Goal: Task Accomplishment & Management: Use online tool/utility

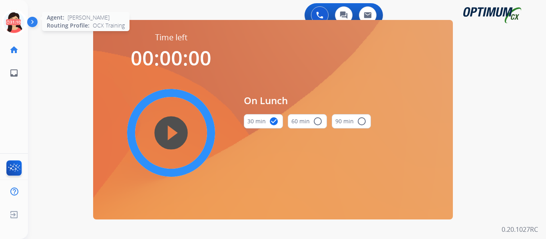
click at [10, 20] on icon at bounding box center [14, 23] width 26 height 26
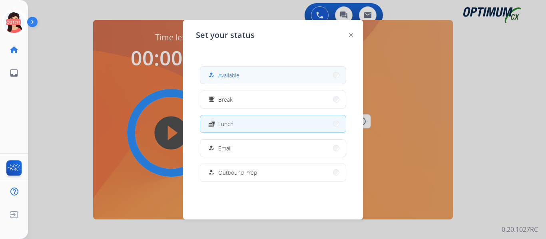
click at [216, 82] on button "how_to_reg Available" at bounding box center [272, 75] width 145 height 17
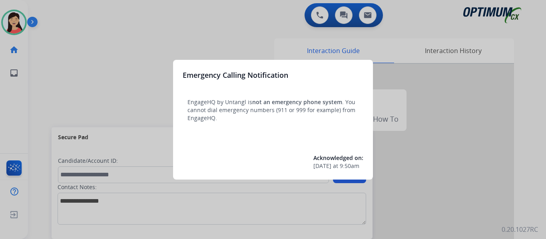
click at [99, 70] on div at bounding box center [273, 119] width 546 height 239
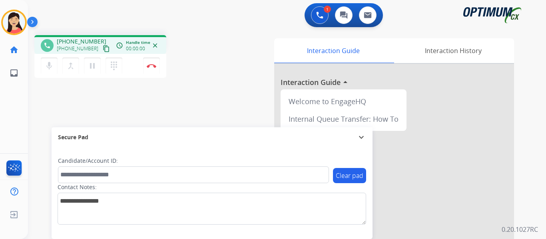
drag, startPoint x: 99, startPoint y: 49, endPoint x: 131, endPoint y: 55, distance: 32.9
click at [103, 49] on mat-icon "content_copy" at bounding box center [106, 48] width 7 height 7
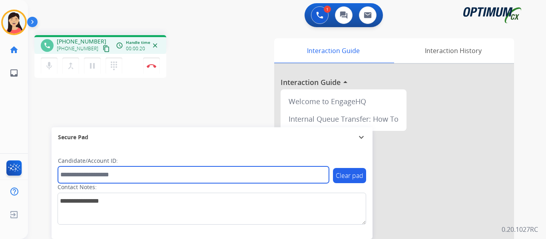
click at [218, 175] on input "text" at bounding box center [193, 175] width 271 height 17
paste input "*******"
type input "*******"
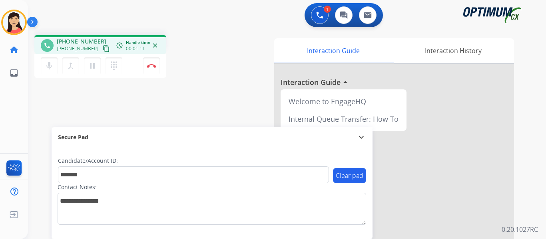
click at [103, 50] on mat-icon "content_copy" at bounding box center [106, 48] width 7 height 7
click at [150, 66] on img at bounding box center [152, 66] width 10 height 4
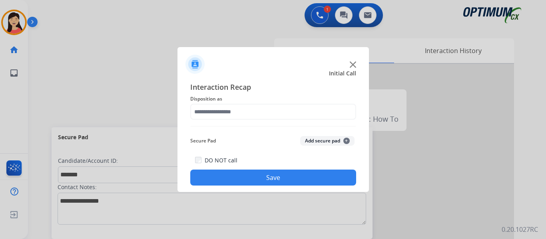
click at [317, 137] on button "Add secure pad +" at bounding box center [327, 141] width 54 height 10
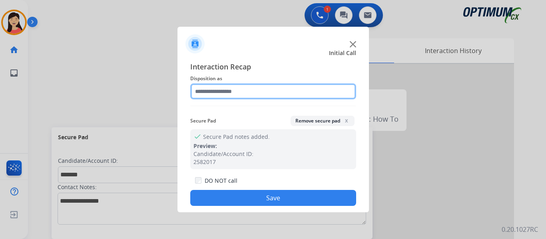
click at [248, 92] on input "text" at bounding box center [273, 92] width 166 height 16
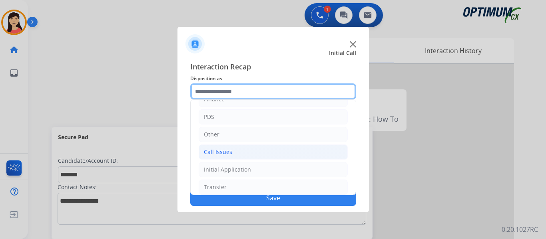
scroll to position [54, 0]
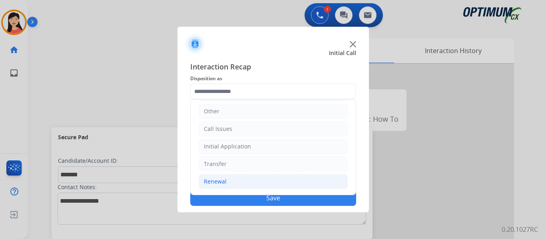
click at [217, 185] on div "Renewal" at bounding box center [215, 182] width 23 height 8
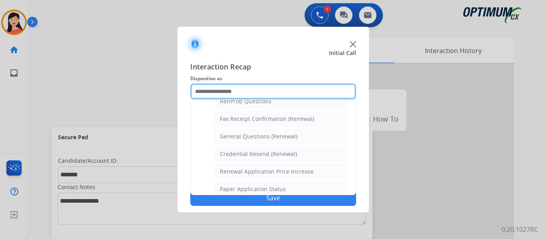
scroll to position [309, 0]
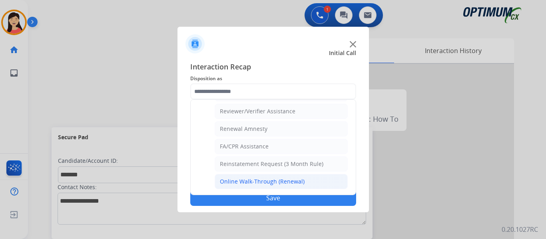
click at [255, 186] on div "Online Walk-Through (Renewal)" at bounding box center [262, 182] width 85 height 8
type input "**********"
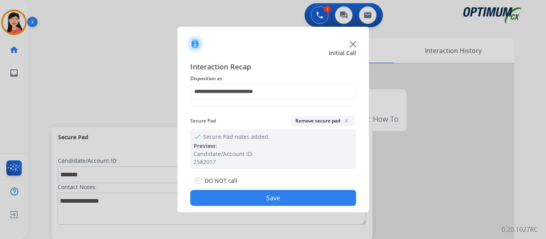
click at [267, 195] on button "Save" at bounding box center [273, 198] width 166 height 16
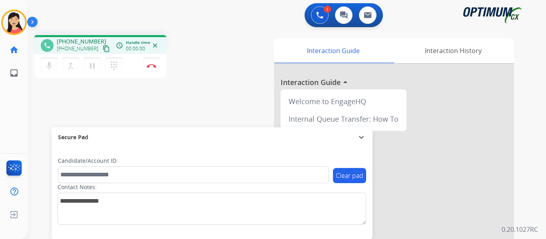
drag, startPoint x: 97, startPoint y: 52, endPoint x: 104, endPoint y: 51, distance: 6.4
click at [103, 50] on mat-icon "content_copy" at bounding box center [106, 48] width 7 height 7
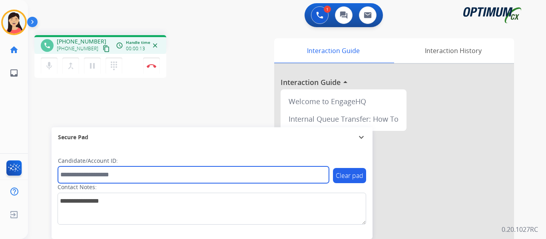
click at [243, 175] on input "text" at bounding box center [193, 175] width 271 height 17
paste input "*******"
type input "*******"
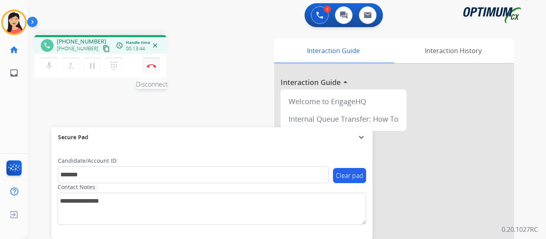
click at [153, 67] on img at bounding box center [152, 66] width 10 height 4
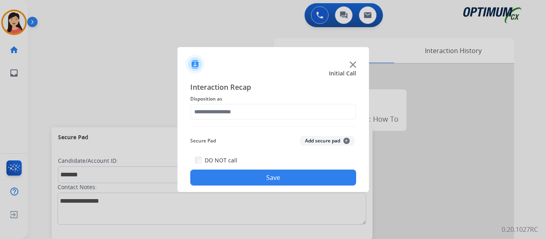
click at [318, 143] on button "Add secure pad +" at bounding box center [327, 141] width 54 height 10
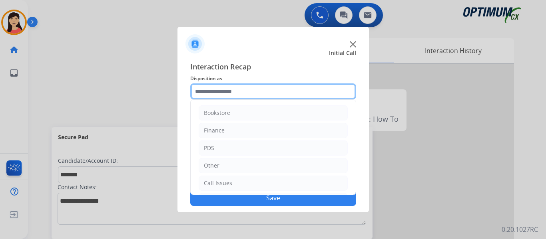
click at [207, 84] on input "text" at bounding box center [273, 92] width 166 height 16
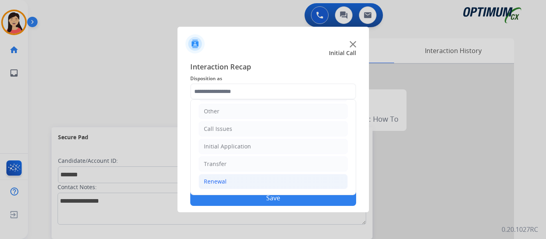
click at [224, 178] on div "Renewal" at bounding box center [215, 182] width 23 height 8
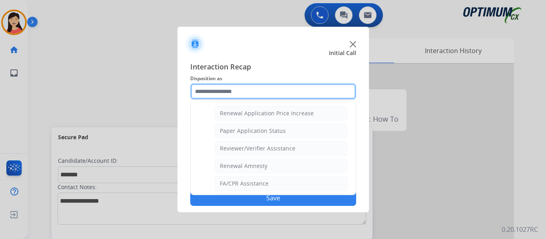
scroll to position [309, 0]
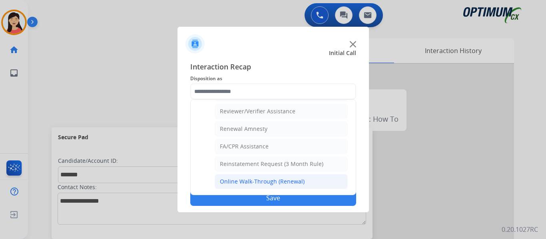
click at [239, 183] on div "Online Walk-Through (Renewal)" at bounding box center [262, 182] width 85 height 8
type input "**********"
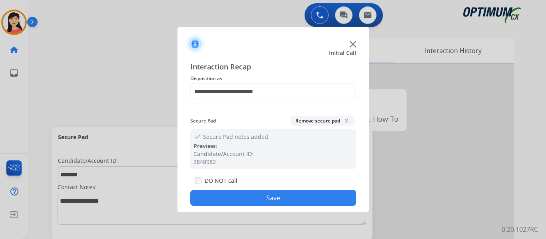
click at [273, 197] on button "Save" at bounding box center [273, 198] width 166 height 16
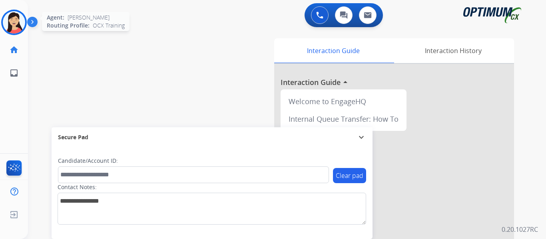
click at [16, 23] on img at bounding box center [14, 22] width 22 height 22
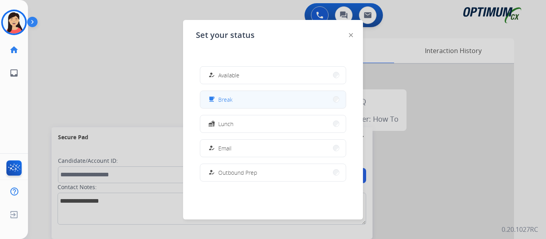
click at [231, 102] on span "Break" at bounding box center [225, 100] width 14 height 8
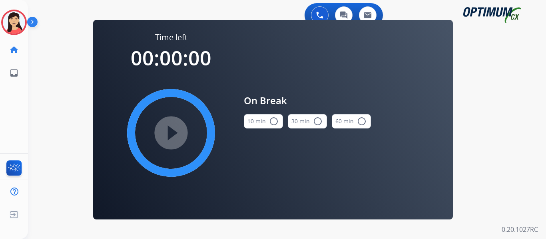
click at [269, 120] on mat-icon "radio_button_unchecked" at bounding box center [274, 122] width 10 height 10
click at [166, 136] on mat-icon "play_circle_filled" at bounding box center [171, 133] width 10 height 10
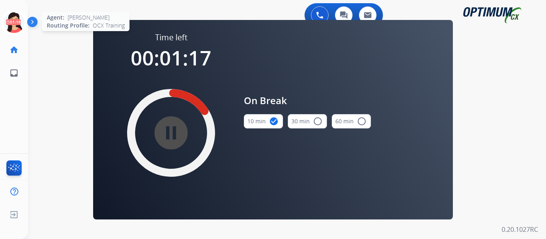
click at [17, 22] on icon at bounding box center [14, 23] width 26 height 26
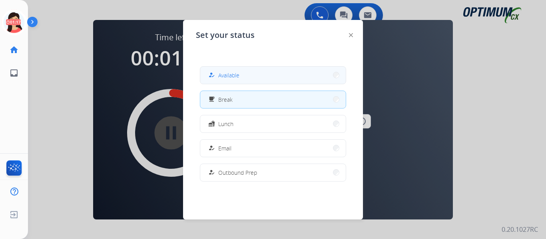
click at [259, 71] on button "how_to_reg Available" at bounding box center [272, 75] width 145 height 17
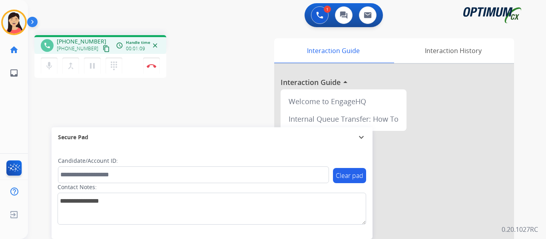
click at [103, 47] on mat-icon "content_copy" at bounding box center [106, 48] width 7 height 7
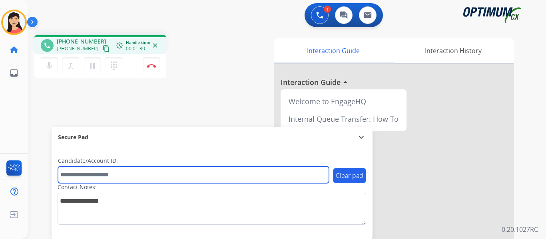
click at [162, 177] on input "text" at bounding box center [193, 175] width 271 height 17
paste input "*******"
type input "*******"
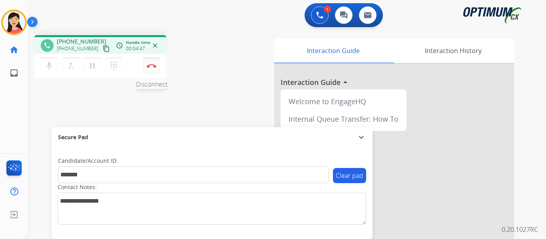
click at [153, 70] on button "Disconnect" at bounding box center [151, 66] width 17 height 17
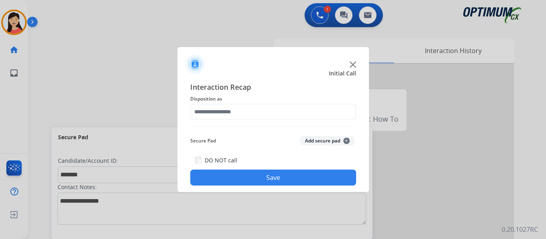
click at [336, 142] on button "Add secure pad +" at bounding box center [327, 141] width 54 height 10
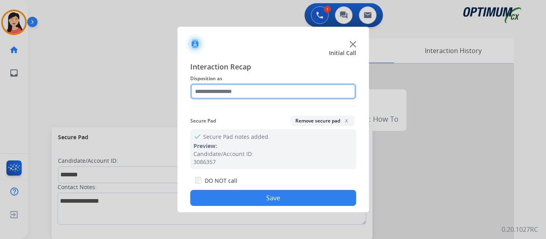
drag, startPoint x: 246, startPoint y: 89, endPoint x: 244, endPoint y: 96, distance: 7.5
click at [246, 89] on input "text" at bounding box center [273, 92] width 166 height 16
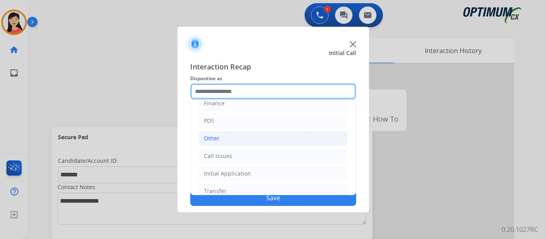
scroll to position [54, 0]
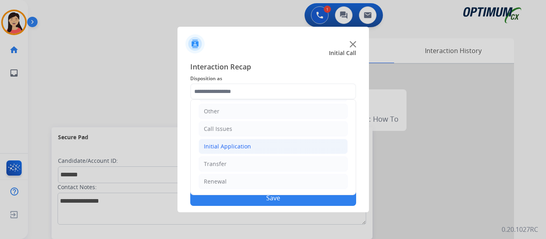
click at [236, 150] on div "Initial Application" at bounding box center [227, 147] width 47 height 8
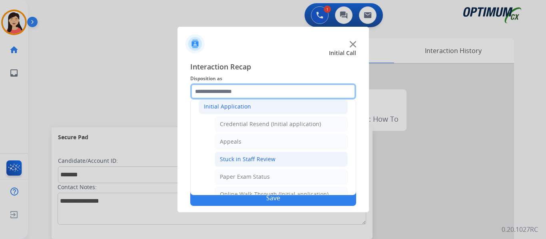
scroll to position [134, 0]
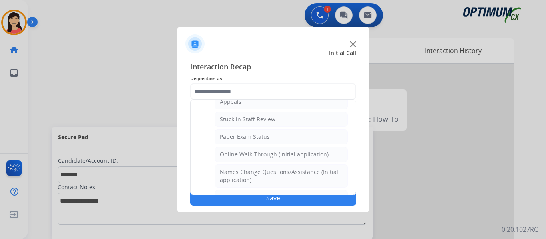
click at [274, 117] on li "Stuck in Staff Review" at bounding box center [281, 119] width 133 height 15
type input "**********"
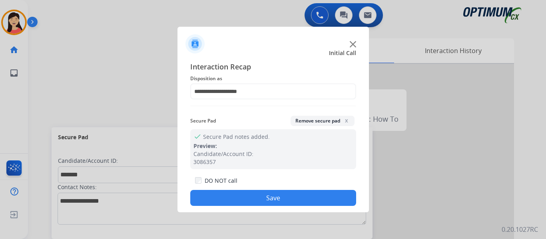
click at [285, 200] on button "Save" at bounding box center [273, 198] width 166 height 16
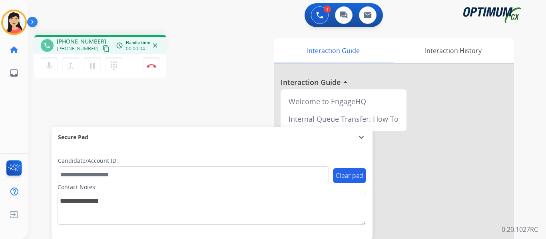
click at [103, 48] on mat-icon "content_copy" at bounding box center [106, 48] width 7 height 7
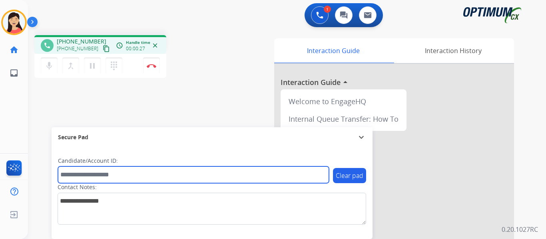
click at [201, 178] on input "text" at bounding box center [193, 175] width 271 height 17
paste input "*******"
type input "*******"
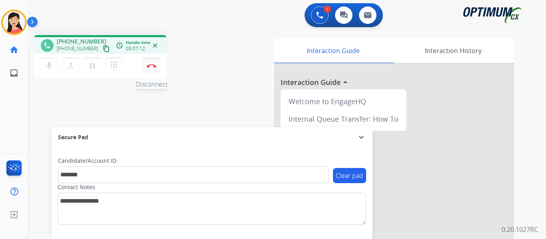
click at [149, 69] on button "Disconnect" at bounding box center [151, 66] width 17 height 17
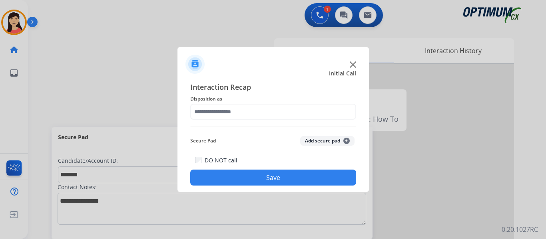
click at [316, 142] on button "Add secure pad +" at bounding box center [327, 141] width 54 height 10
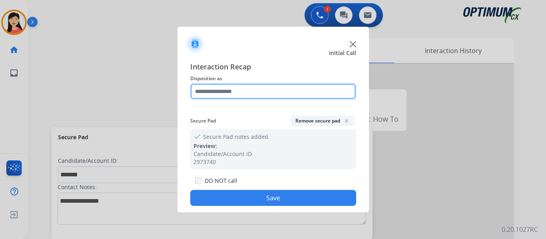
click at [249, 92] on input "text" at bounding box center [273, 92] width 166 height 16
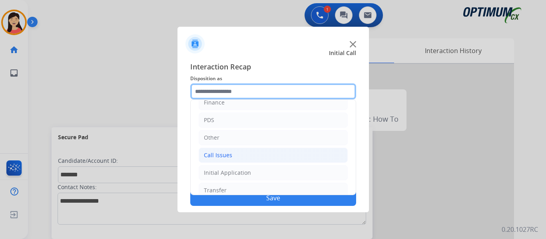
scroll to position [54, 0]
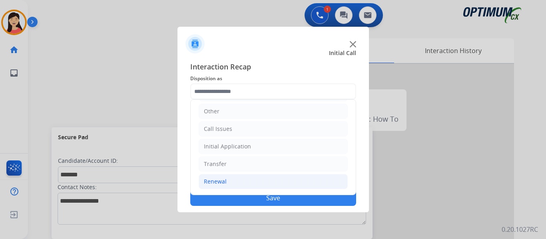
click at [229, 182] on li "Renewal" at bounding box center [273, 181] width 149 height 15
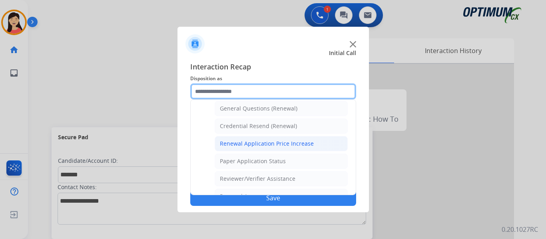
scroll to position [229, 0]
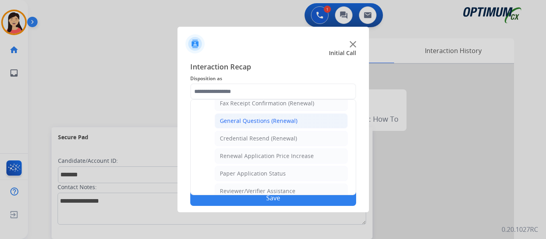
click at [272, 119] on div "General Questions (Renewal)" at bounding box center [259, 121] width 78 height 8
type input "**********"
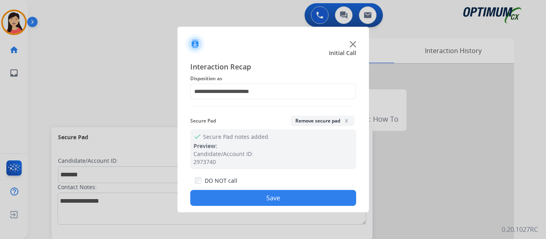
click at [297, 203] on button "Save" at bounding box center [273, 198] width 166 height 16
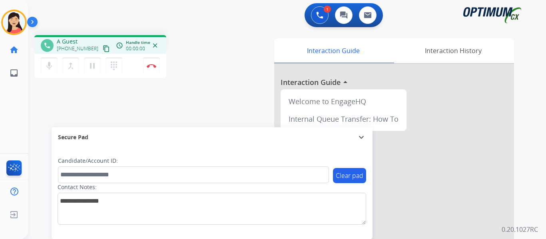
click at [103, 45] on mat-icon "content_copy" at bounding box center [106, 48] width 7 height 7
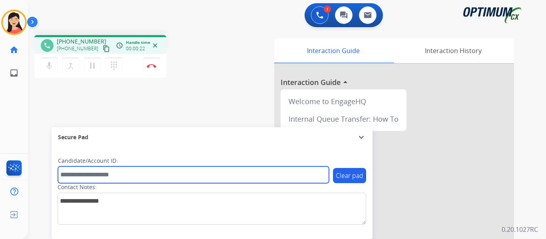
click at [202, 175] on input "text" at bounding box center [193, 175] width 271 height 17
paste input "*******"
type input "*******"
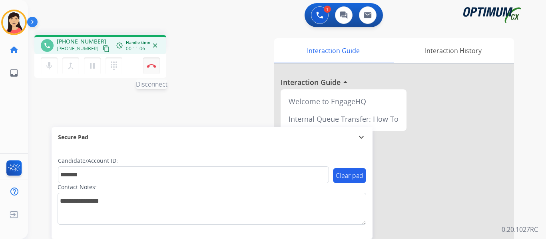
click at [155, 63] on button "Disconnect" at bounding box center [151, 66] width 17 height 17
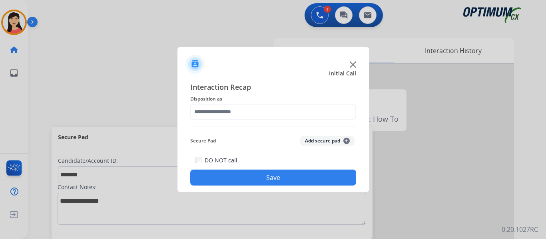
click at [317, 143] on button "Add secure pad +" at bounding box center [327, 141] width 54 height 10
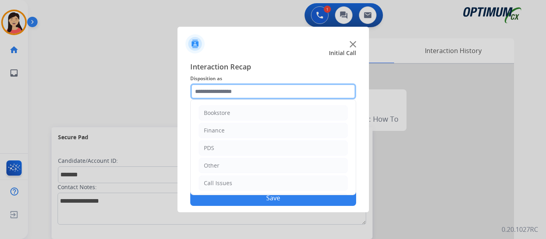
click at [268, 92] on input "text" at bounding box center [273, 92] width 166 height 16
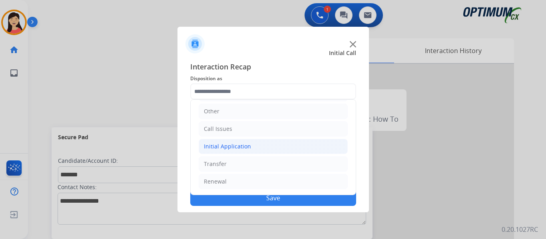
click at [261, 146] on li "Initial Application" at bounding box center [273, 146] width 149 height 15
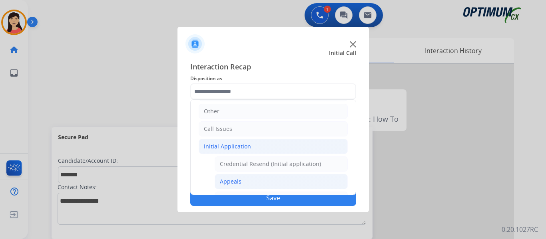
click at [233, 181] on div "Appeals" at bounding box center [231, 182] width 22 height 8
type input "*******"
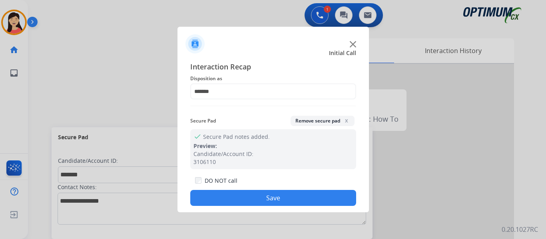
click at [259, 195] on button "Save" at bounding box center [273, 198] width 166 height 16
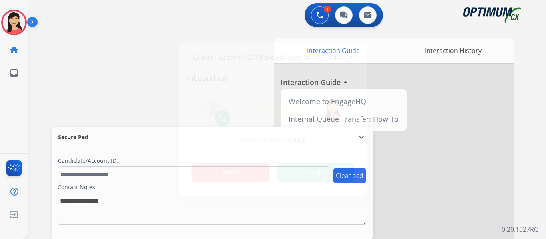
click at [225, 170] on button "Reject" at bounding box center [231, 172] width 78 height 18
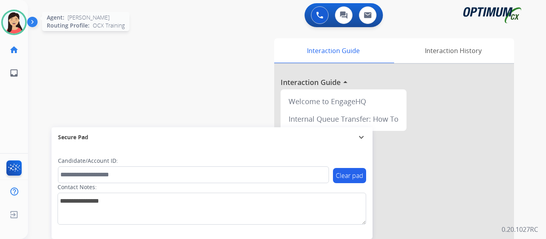
click at [17, 20] on img at bounding box center [14, 22] width 22 height 22
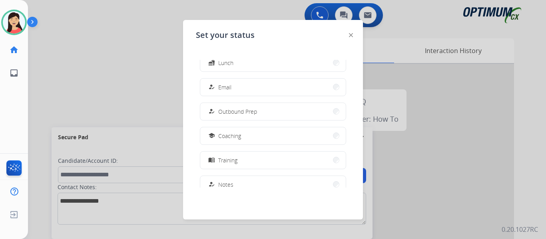
scroll to position [199, 0]
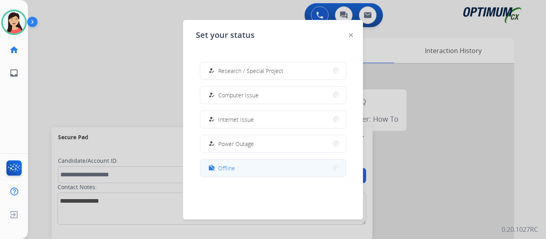
click at [263, 169] on button "work_off Offline" at bounding box center [272, 168] width 145 height 17
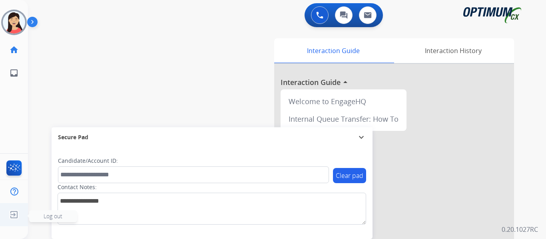
click at [14, 216] on img at bounding box center [14, 214] width 14 height 15
